Goal: Contribute content: Add original content to the website for others to see

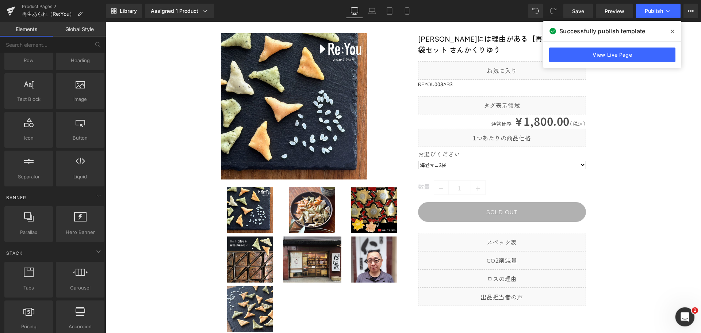
click at [687, 320] on div "Intercom Messengerを開く" at bounding box center [684, 315] width 24 height 24
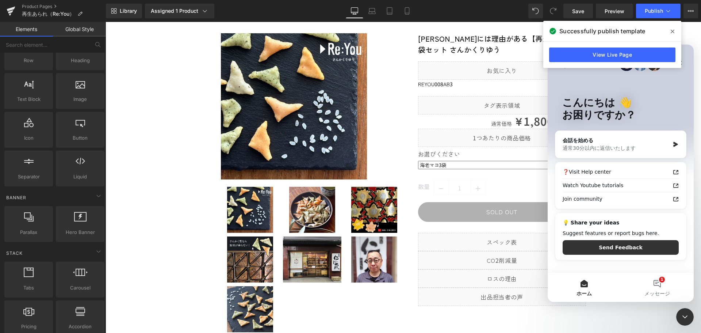
click at [672, 30] on icon at bounding box center [673, 31] width 4 height 6
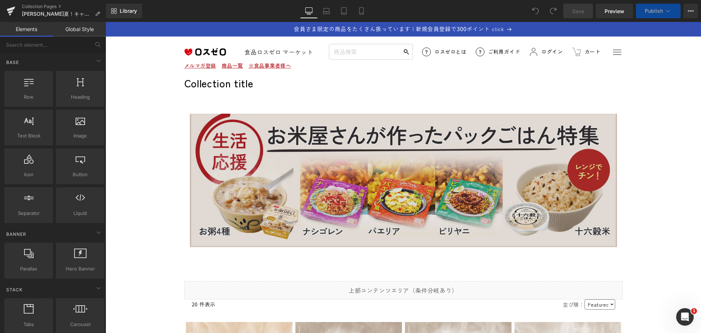
drag, startPoint x: 105, startPoint y: 22, endPoint x: 430, endPoint y: 200, distance: 370.0
click at [430, 200] on img at bounding box center [403, 181] width 427 height 134
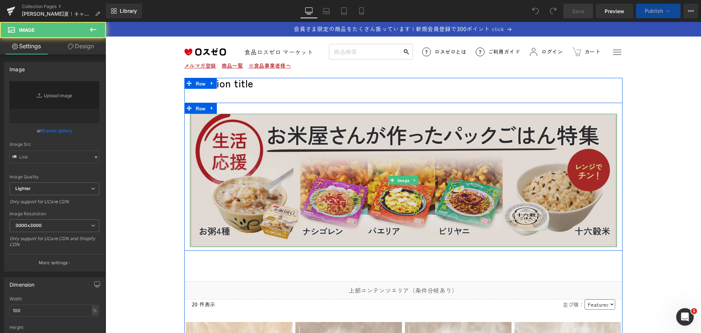
type input "https://ucarecdn.com/405d8386-244a-4cf4-aa75-8a3967052580/-/format/auto/-/previ…"
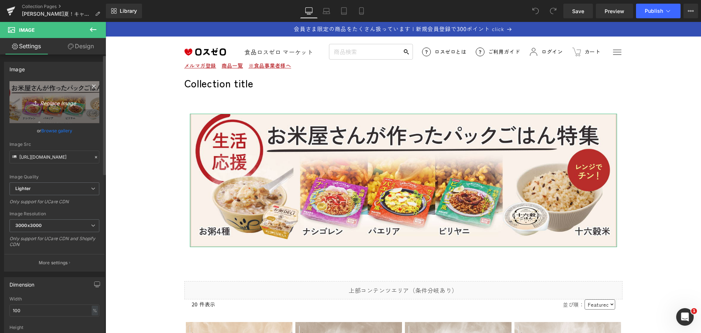
click at [68, 105] on icon "Replace Image" at bounding box center [54, 101] width 58 height 9
type input "C:\fakepath\gohan-tokushu.jpg"
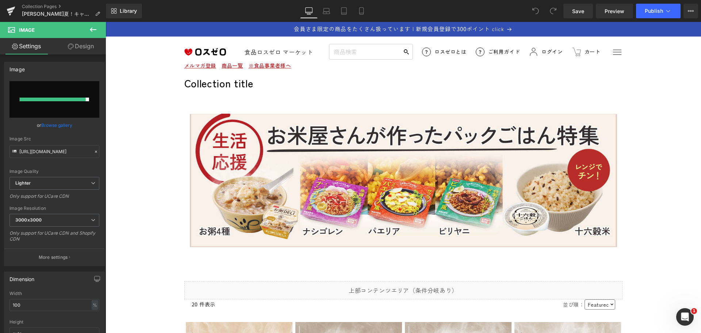
type input "https://ucarecdn.com/89c2a214-a675-41d6-9572-e6317c7bec93/-/format/auto/-/previ…"
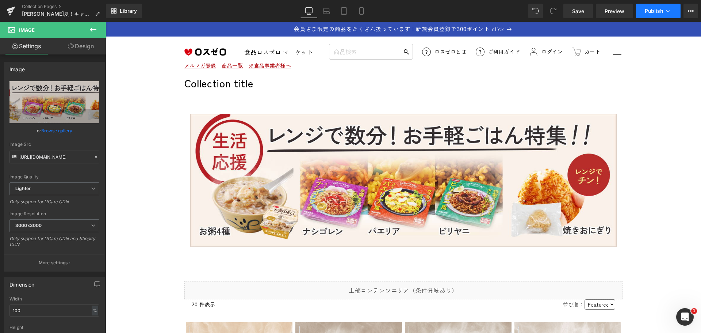
click at [657, 12] on span "Publish" at bounding box center [654, 11] width 18 height 6
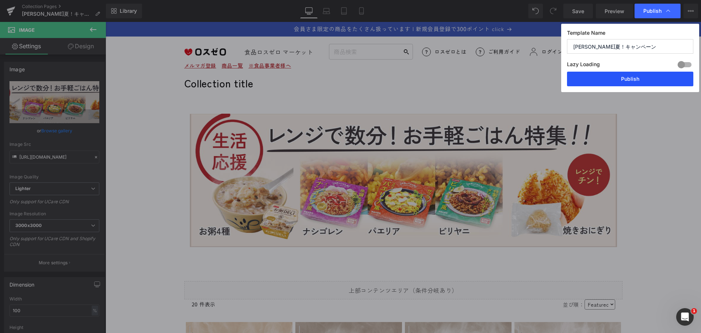
click at [624, 80] on button "Publish" at bounding box center [630, 79] width 126 height 15
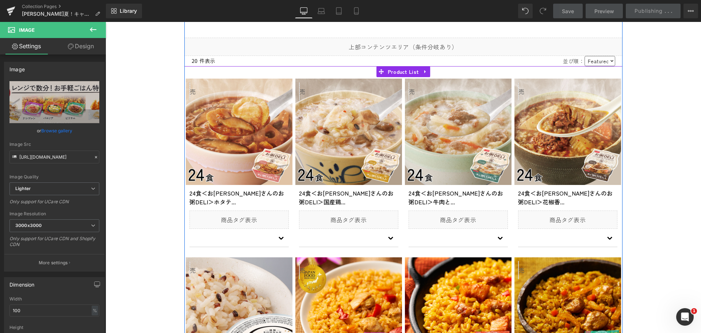
scroll to position [292, 0]
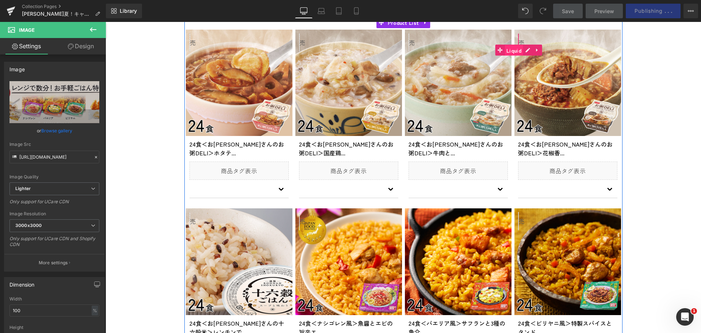
click at [515, 50] on span "Liquid" at bounding box center [513, 50] width 19 height 11
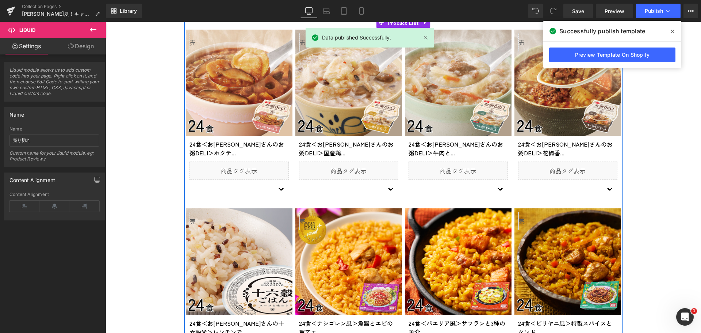
click at [522, 50] on div "Sale Off (P) Image Liquid 24食＜お米屋さんのお粥DELI＞花椒香... (P) Title Liquid Liquid Accor…" at bounding box center [567, 118] width 107 height 176
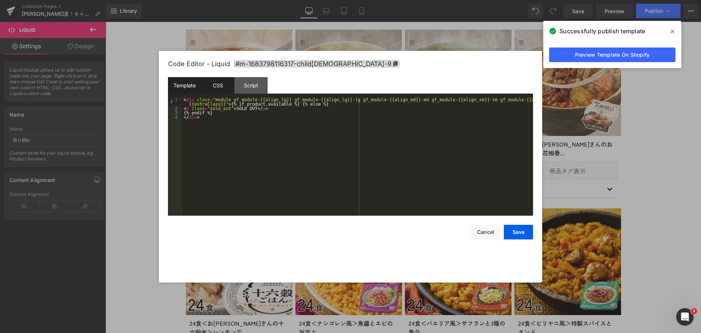
click at [211, 84] on div "CSS" at bounding box center [217, 85] width 33 height 16
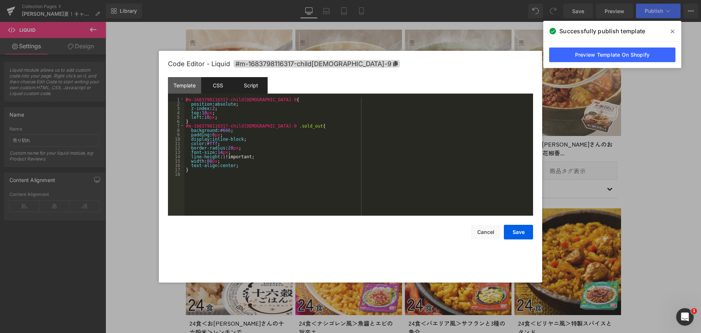
click at [250, 83] on div "Script" at bounding box center [250, 85] width 33 height 16
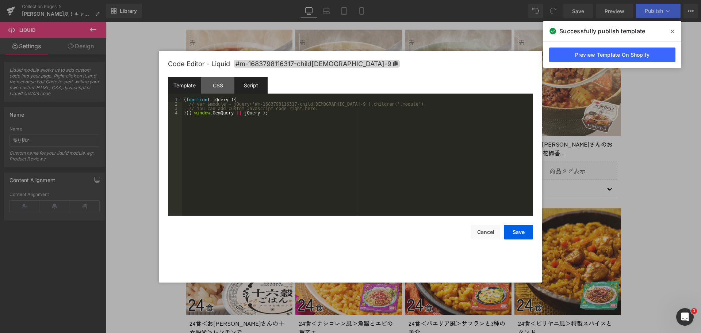
click at [193, 89] on div "Template" at bounding box center [184, 85] width 33 height 16
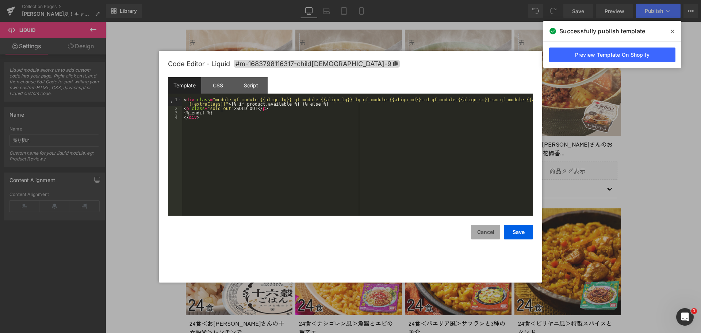
click at [477, 228] on button "Cancel" at bounding box center [485, 232] width 29 height 15
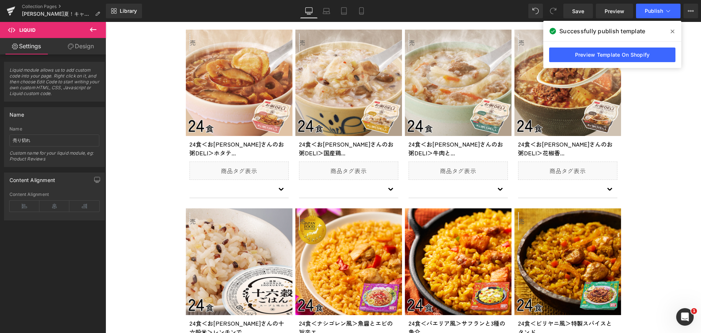
click at [672, 31] on icon at bounding box center [673, 32] width 4 height 4
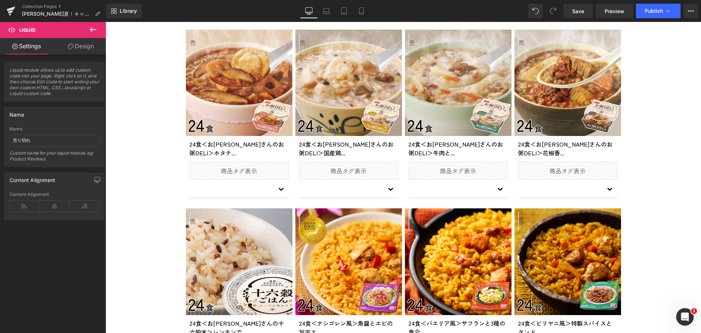
click at [90, 28] on icon at bounding box center [93, 29] width 9 height 9
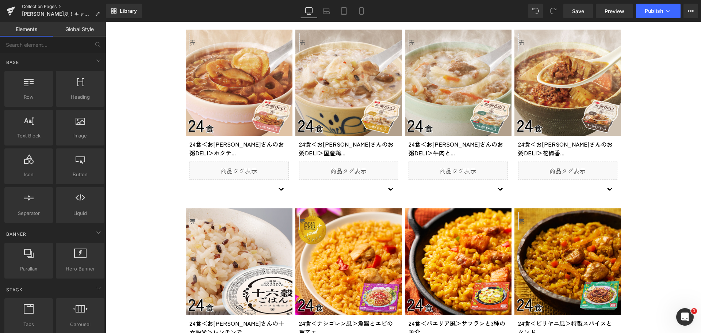
click at [55, 6] on link "Collection Pages" at bounding box center [64, 7] width 84 height 6
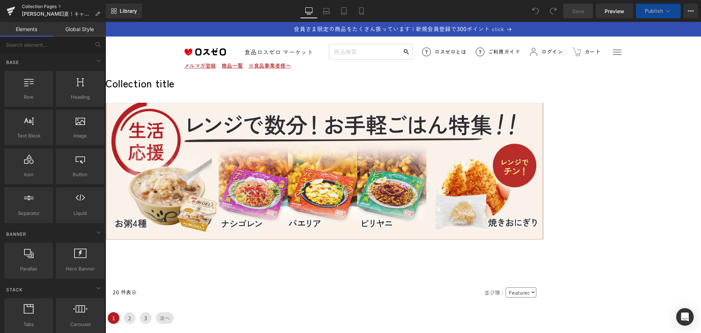
click at [28, 5] on link "Collection Pages" at bounding box center [64, 7] width 84 height 6
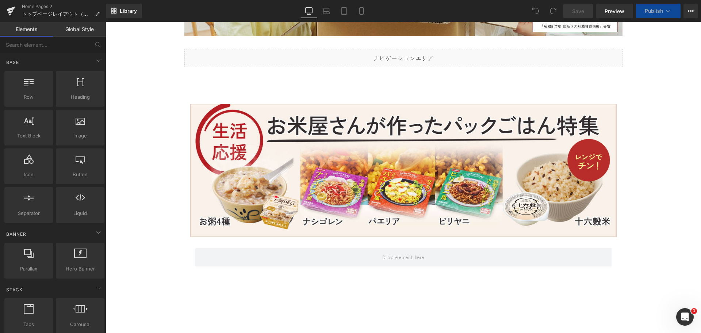
scroll to position [256, 0]
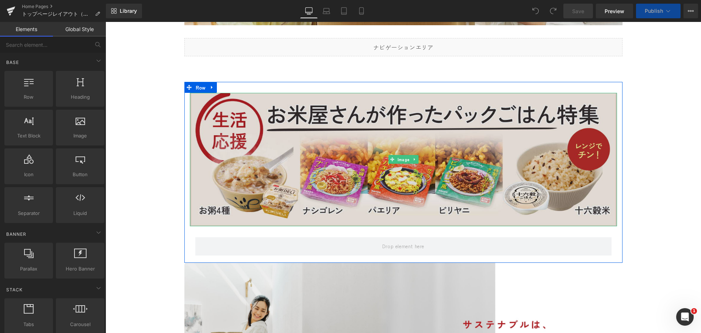
click at [444, 153] on img at bounding box center [403, 160] width 427 height 134
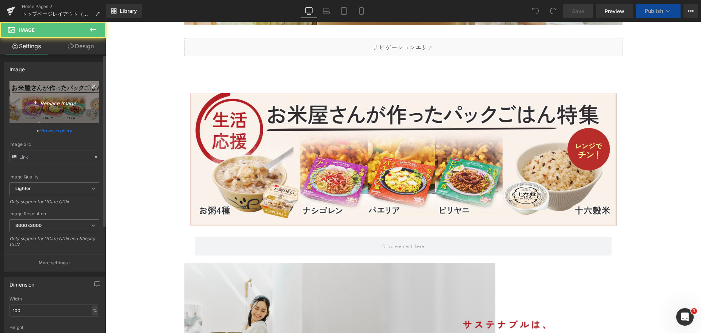
click at [70, 117] on link "Replace Image" at bounding box center [54, 102] width 90 height 42
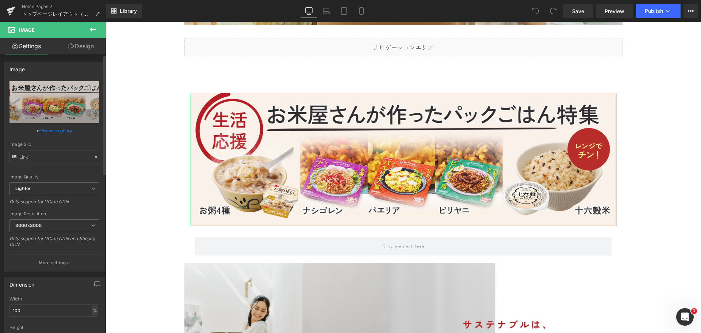
click at [93, 156] on icon at bounding box center [95, 156] width 5 height 5
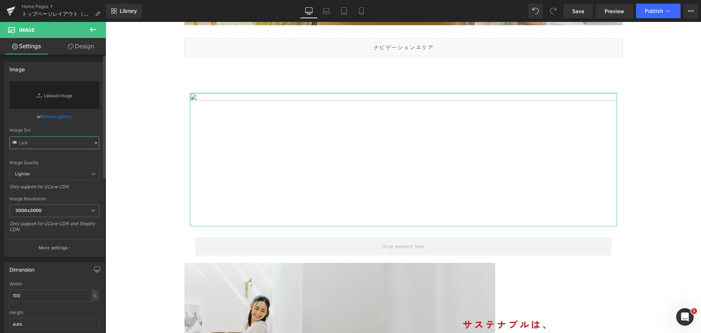
click at [68, 143] on input "text" at bounding box center [54, 142] width 90 height 13
paste input "[URL][DOMAIN_NAME]"
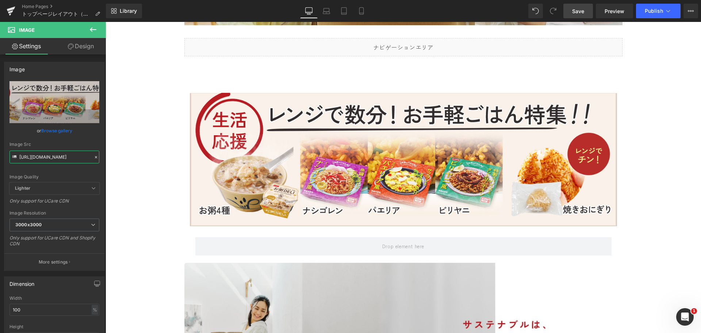
type input "[URL][DOMAIN_NAME]"
click at [580, 11] on span "Save" at bounding box center [578, 11] width 12 height 8
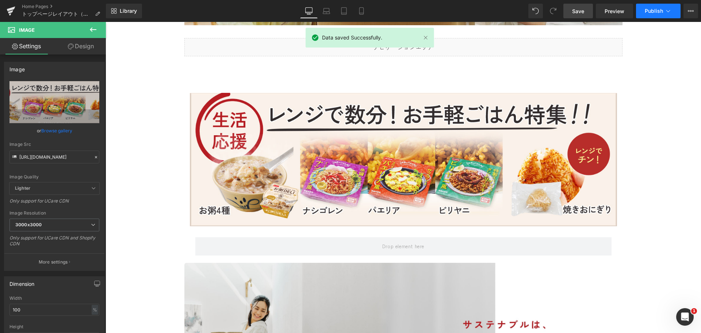
click at [665, 9] on icon at bounding box center [667, 10] width 7 height 7
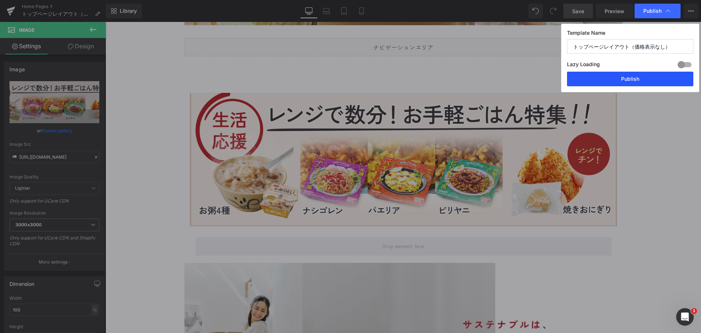
click at [649, 80] on button "Publish" at bounding box center [630, 79] width 126 height 15
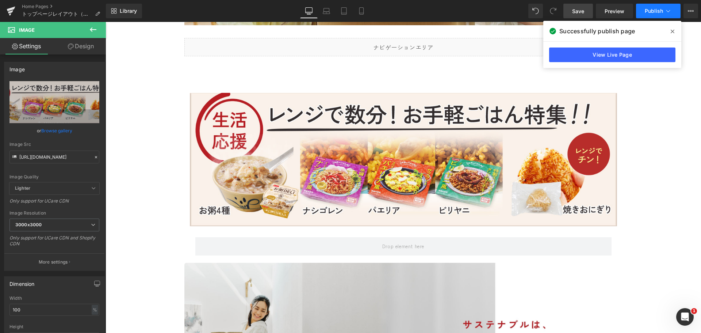
click at [657, 10] on span "Publish" at bounding box center [654, 11] width 18 height 6
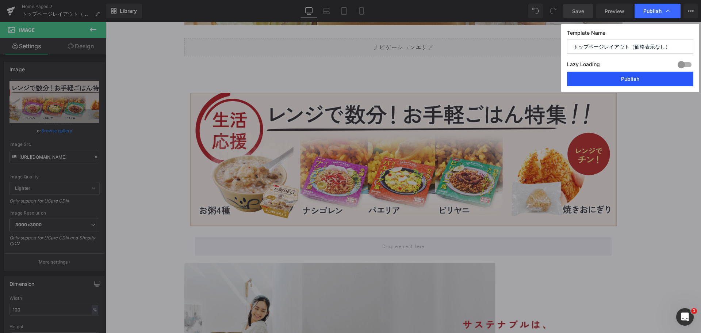
click at [624, 82] on button "Publish" at bounding box center [630, 79] width 126 height 15
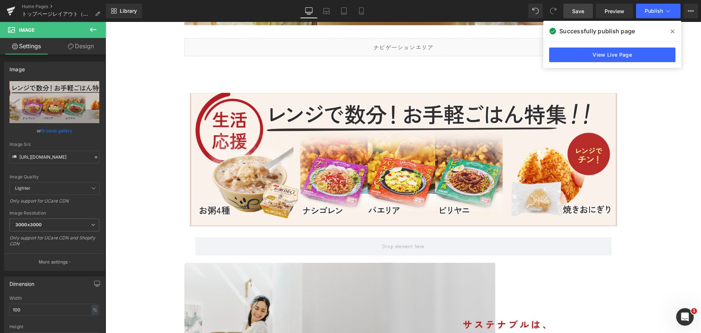
click at [673, 30] on icon at bounding box center [673, 31] width 4 height 6
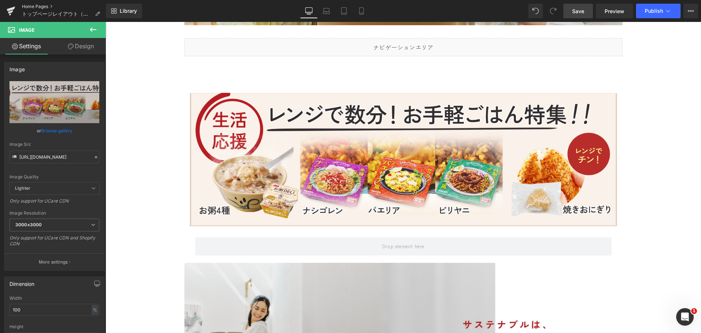
click at [38, 5] on link "Home Pages" at bounding box center [64, 7] width 84 height 6
